Goal: Navigation & Orientation: Find specific page/section

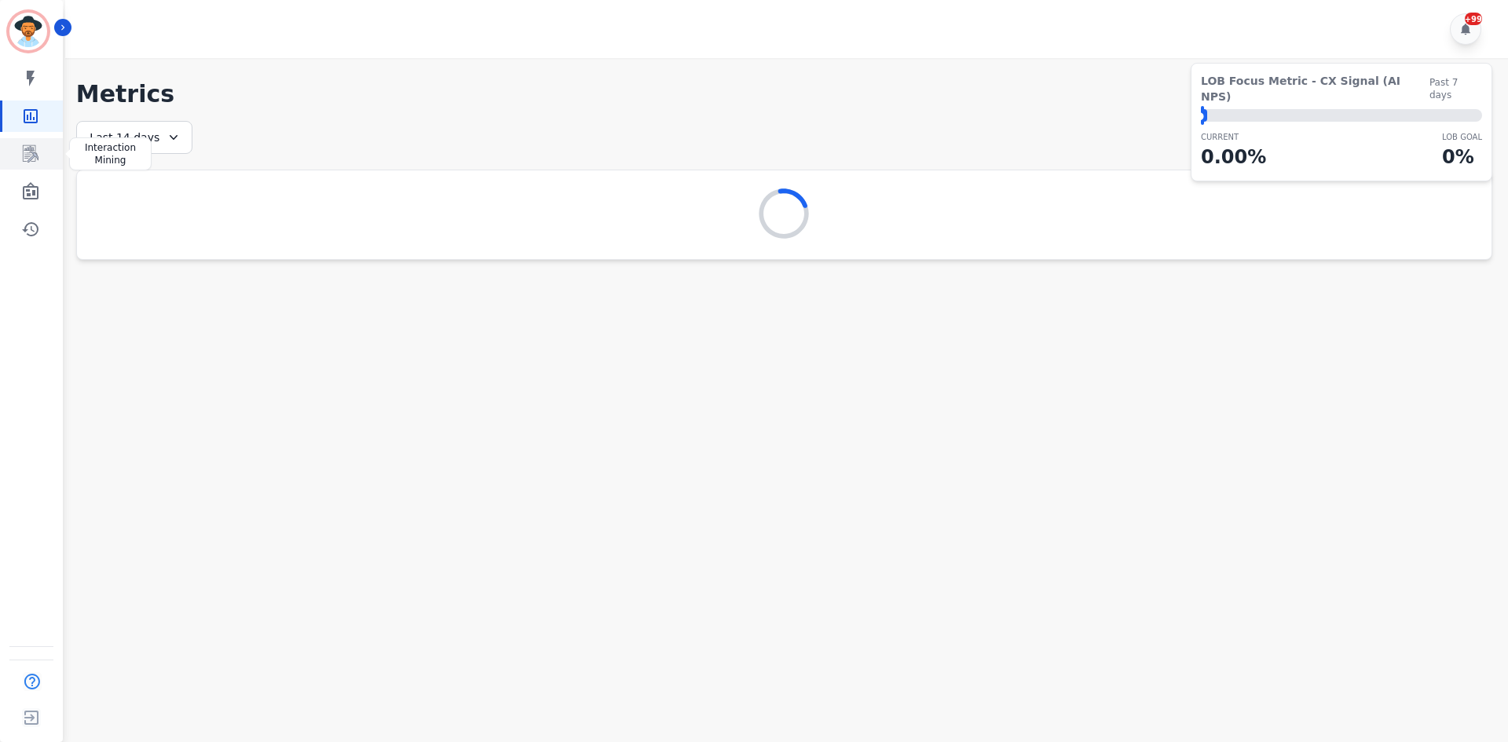
click at [21, 164] on link "Sidebar" at bounding box center [32, 153] width 60 height 31
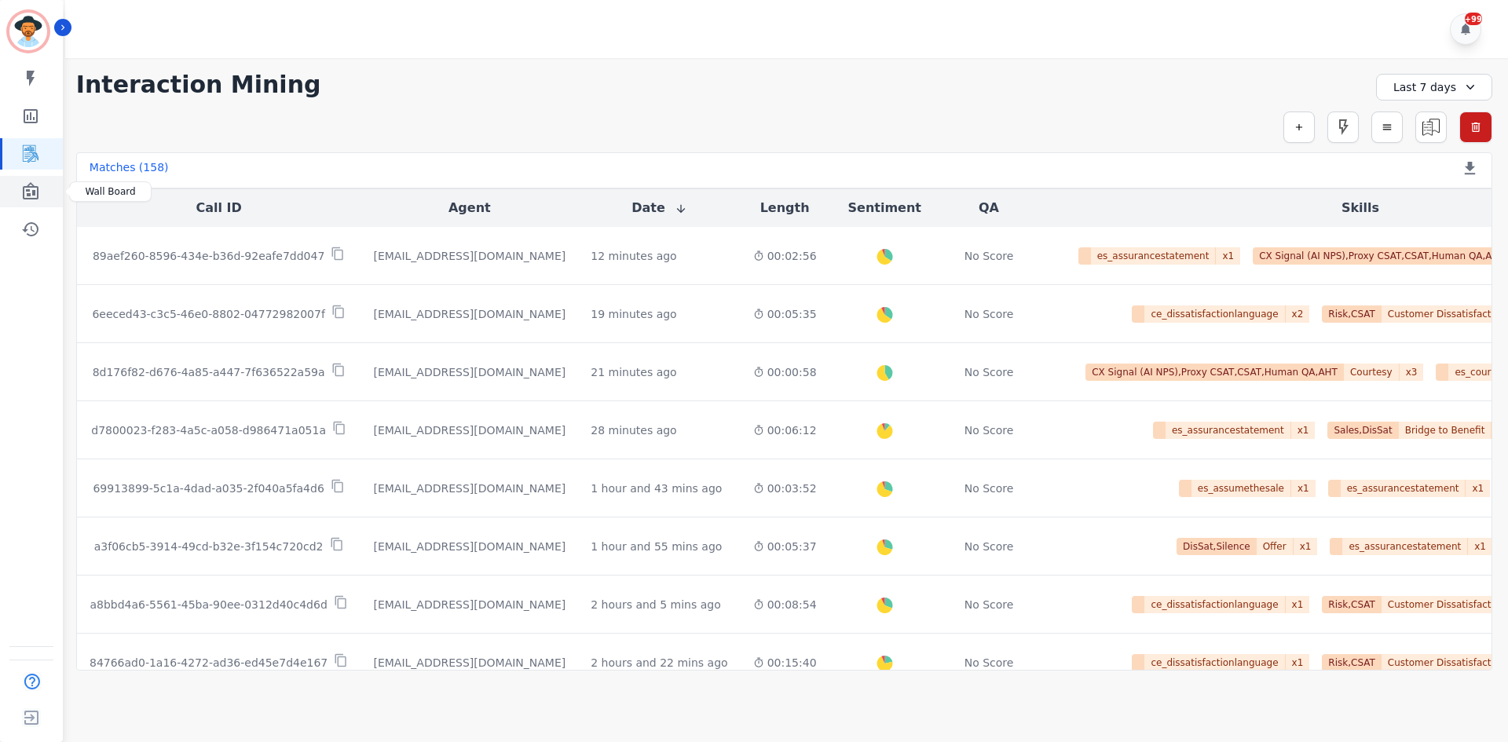
click at [8, 187] on link "Sidebar" at bounding box center [32, 191] width 60 height 31
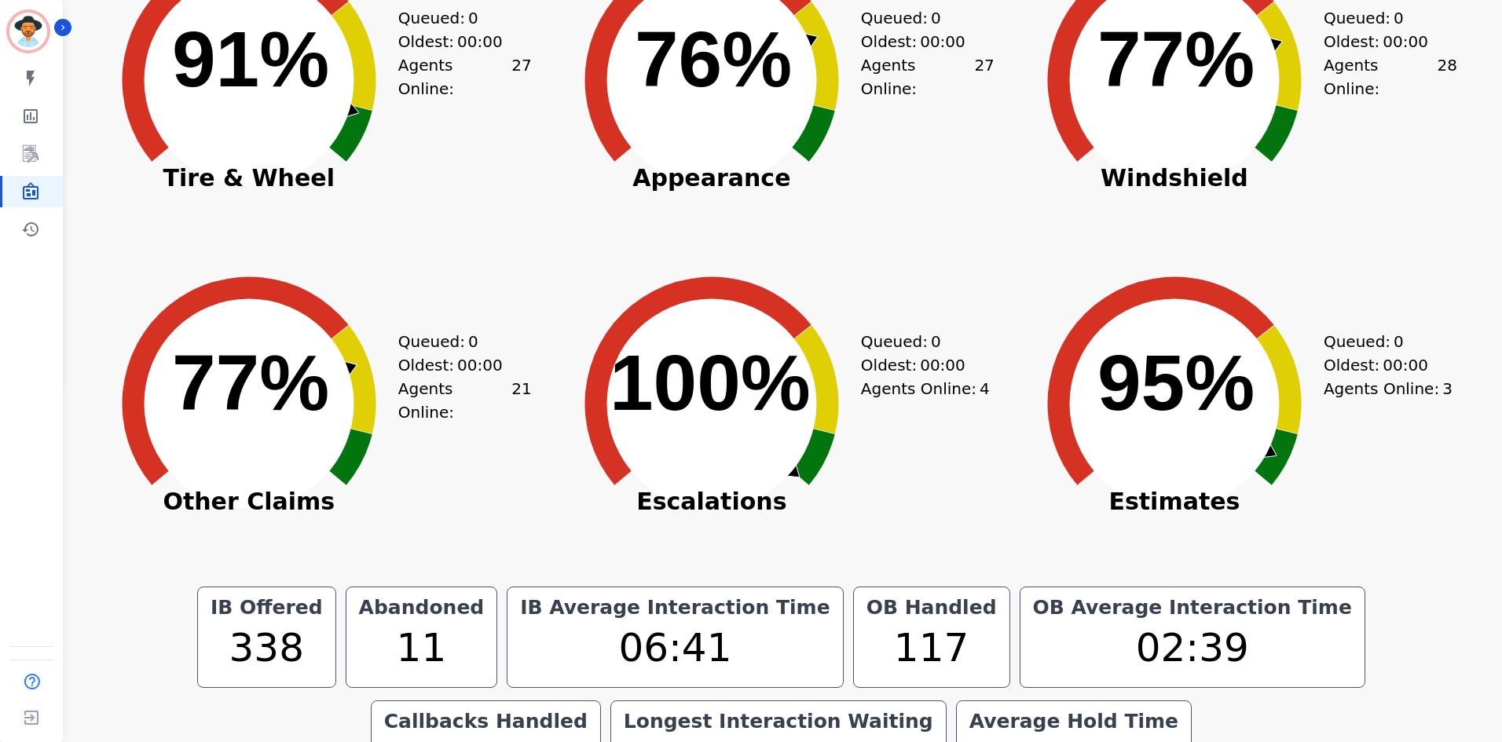
scroll to position [314, 0]
